Goal: Information Seeking & Learning: Learn about a topic

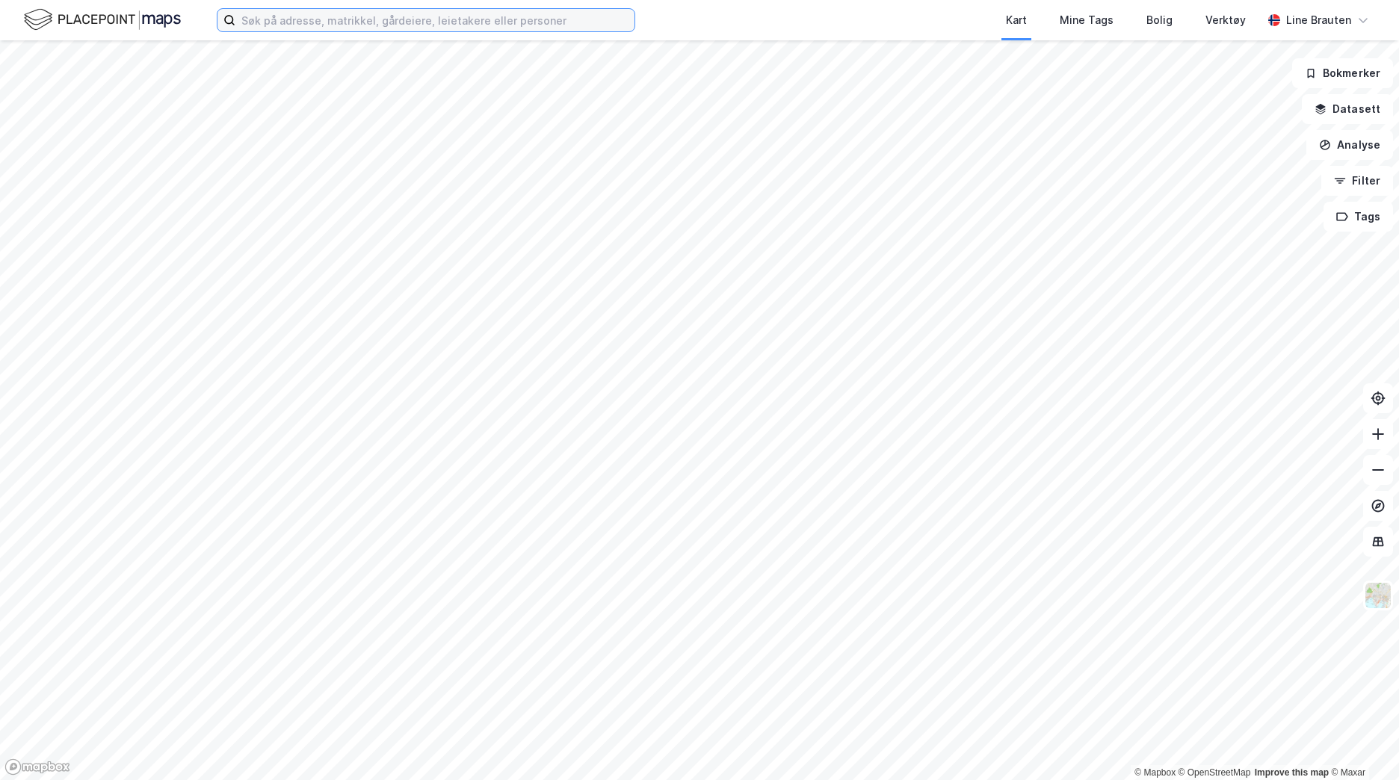
click at [474, 21] on input at bounding box center [434, 20] width 399 height 22
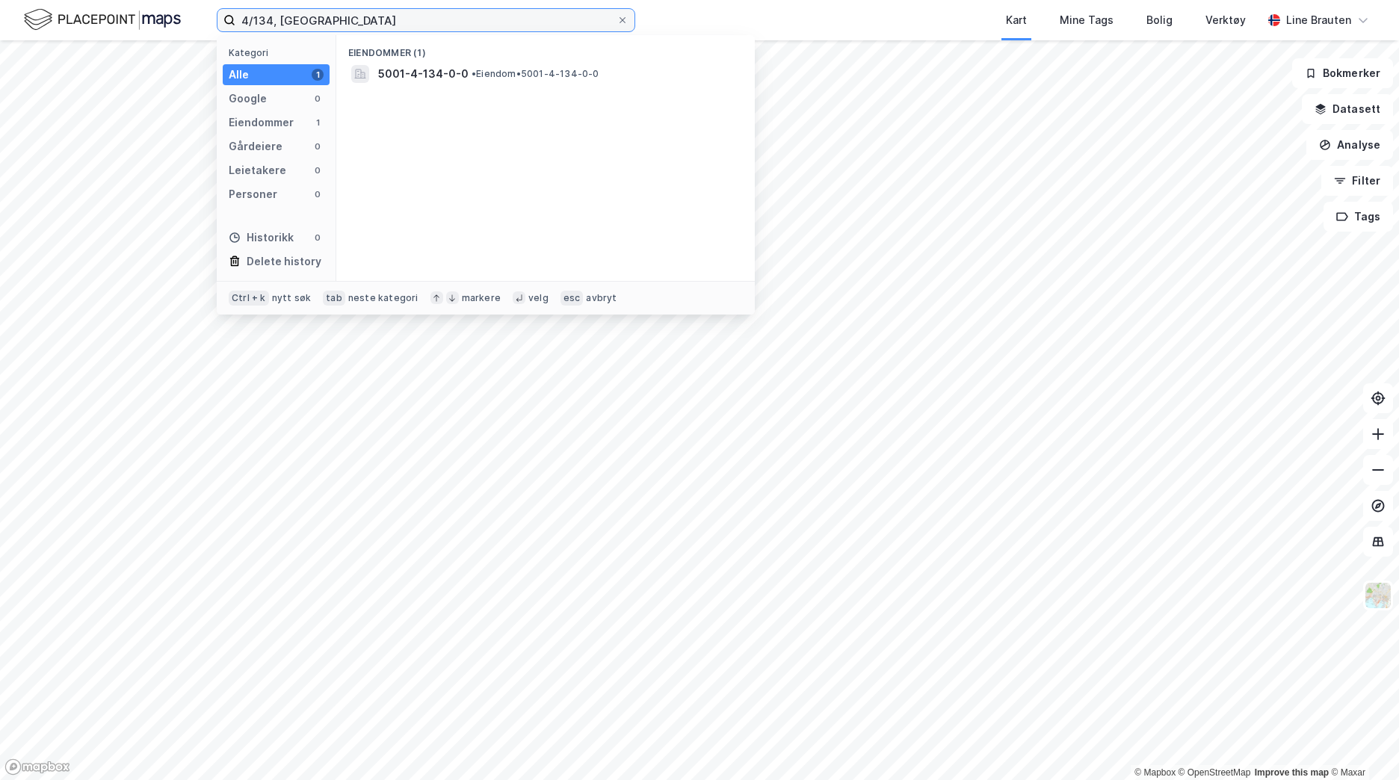
type input "4/134, [GEOGRAPHIC_DATA]"
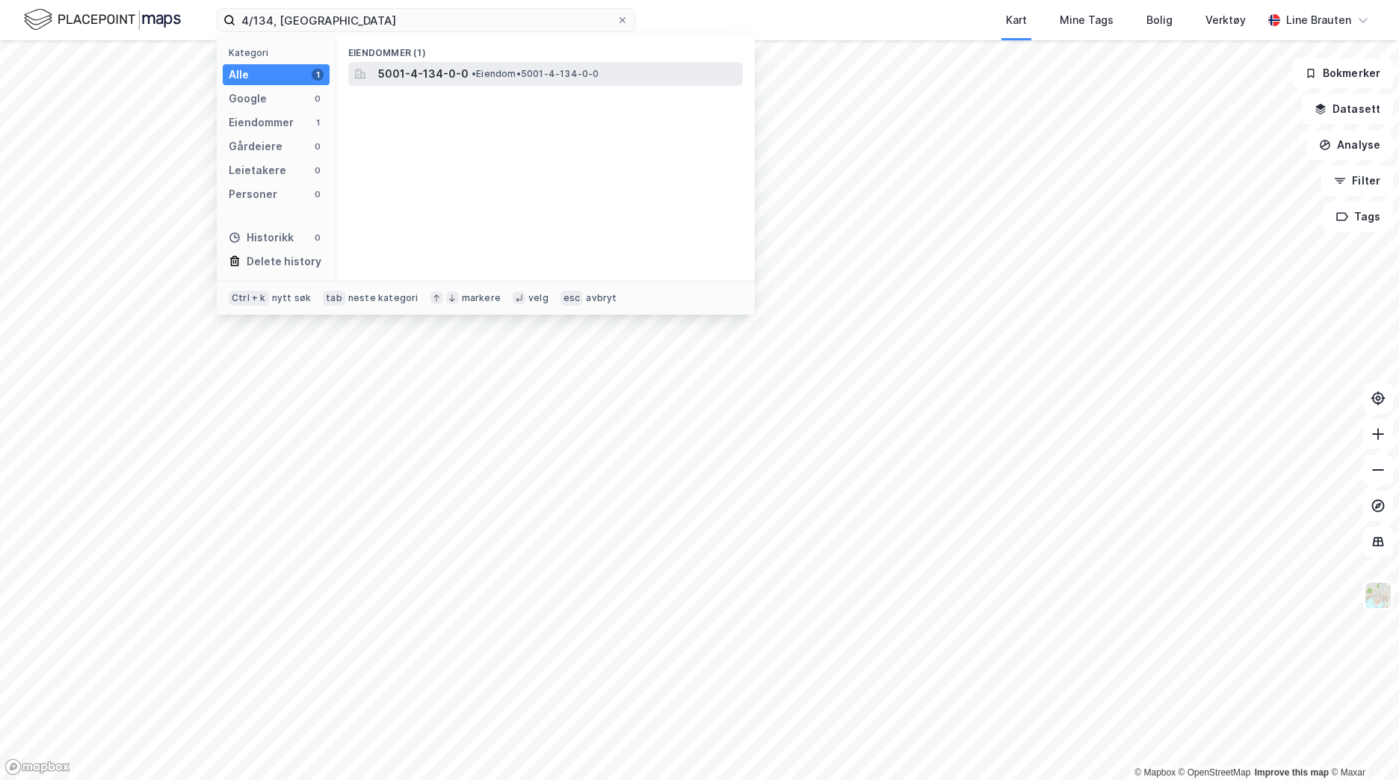
click at [477, 78] on span "• Eiendom • 5001-4-134-0-0" at bounding box center [536, 74] width 128 height 12
